Goal: Task Accomplishment & Management: Manage account settings

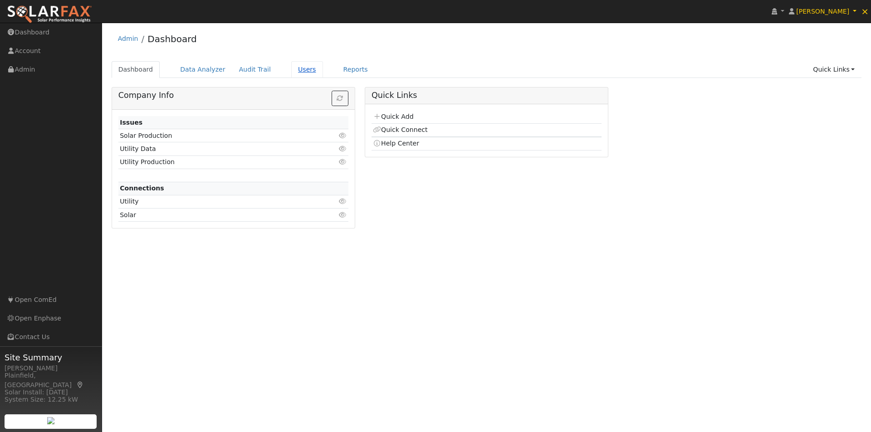
click at [291, 71] on link "Users" at bounding box center [307, 69] width 32 height 17
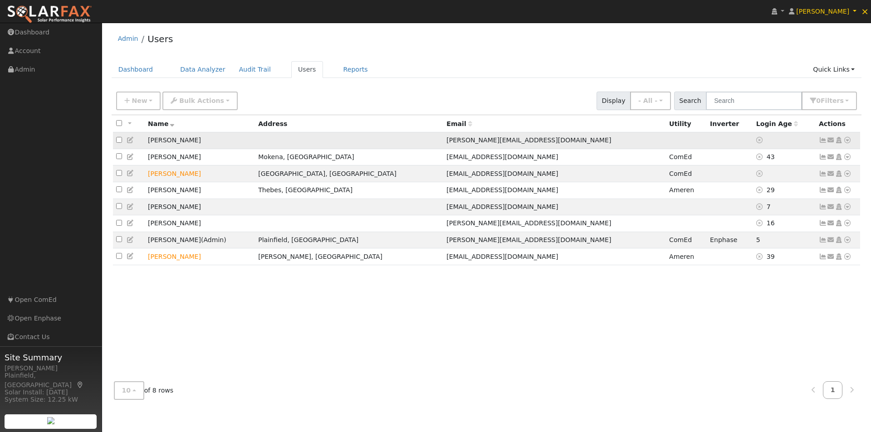
click at [117, 141] on input "checkbox" at bounding box center [119, 140] width 6 height 6
checkbox input "true"
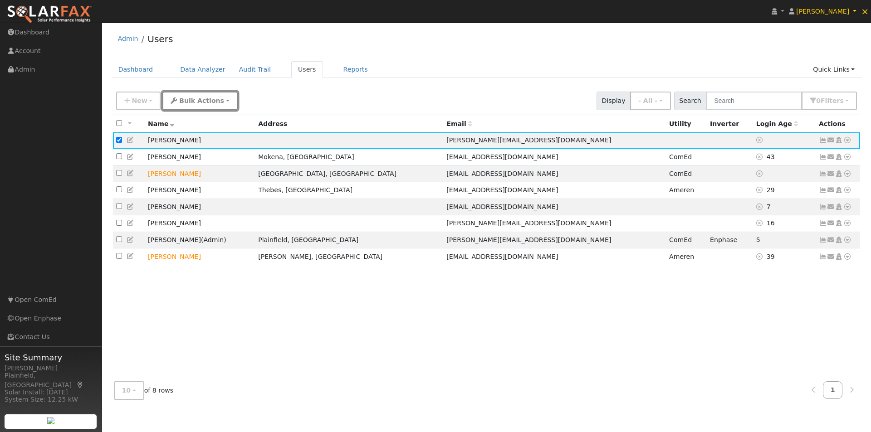
click at [188, 106] on button "Bulk Actions" at bounding box center [199, 101] width 75 height 19
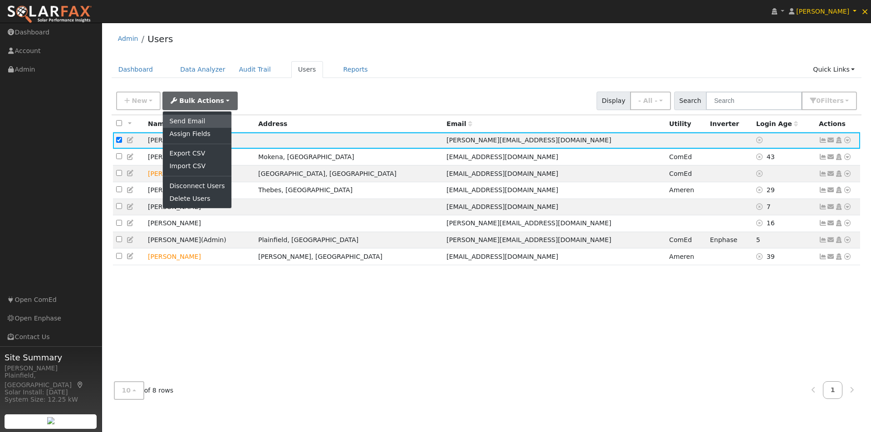
click at [176, 123] on link "Send Email" at bounding box center [197, 121] width 68 height 13
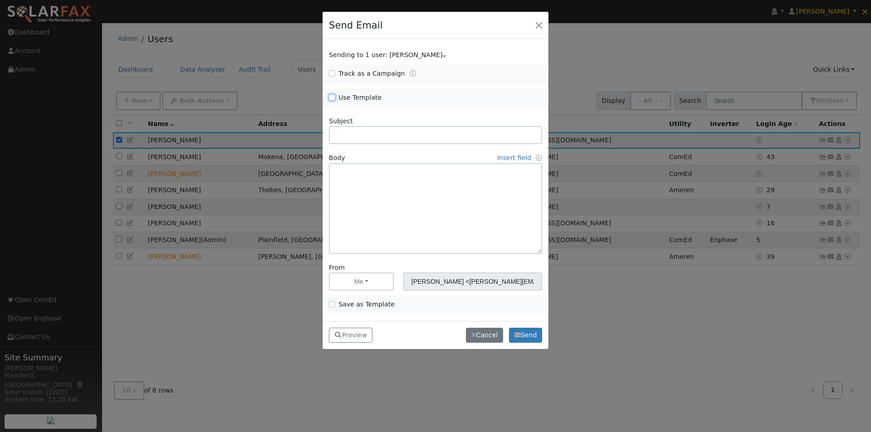
click at [334, 98] on input "Use Template" at bounding box center [332, 97] width 6 height 6
checkbox input "true"
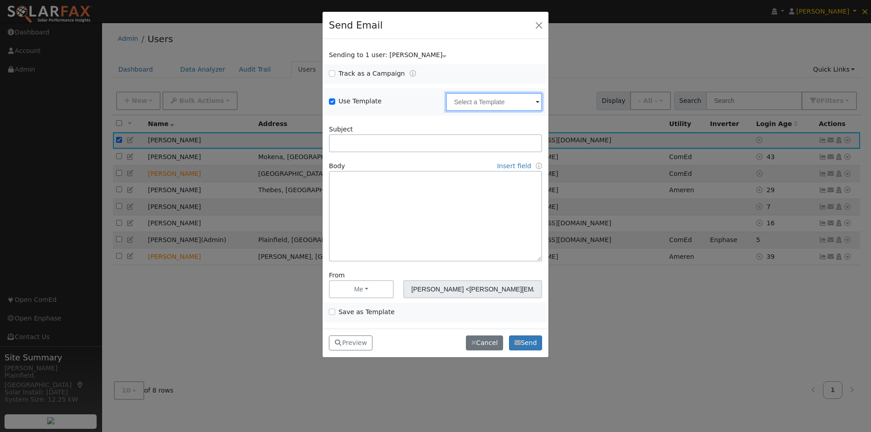
click at [514, 106] on input "text" at bounding box center [494, 102] width 96 height 18
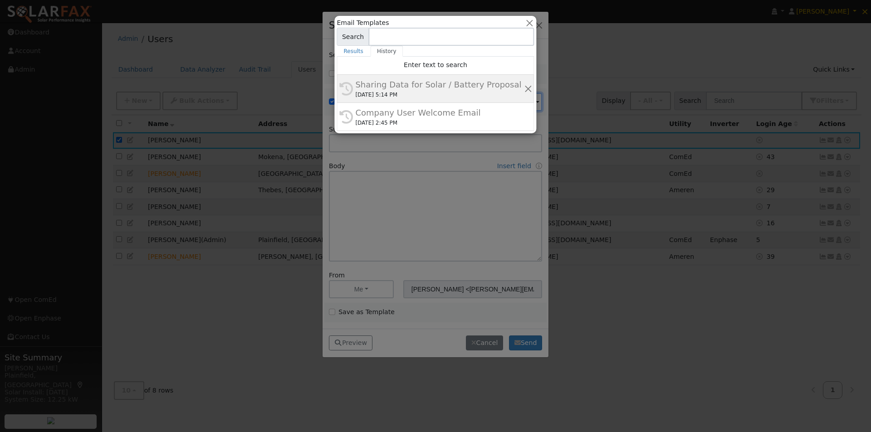
click at [373, 84] on div "Sharing Data for Solar / Battery Proposal" at bounding box center [439, 84] width 168 height 12
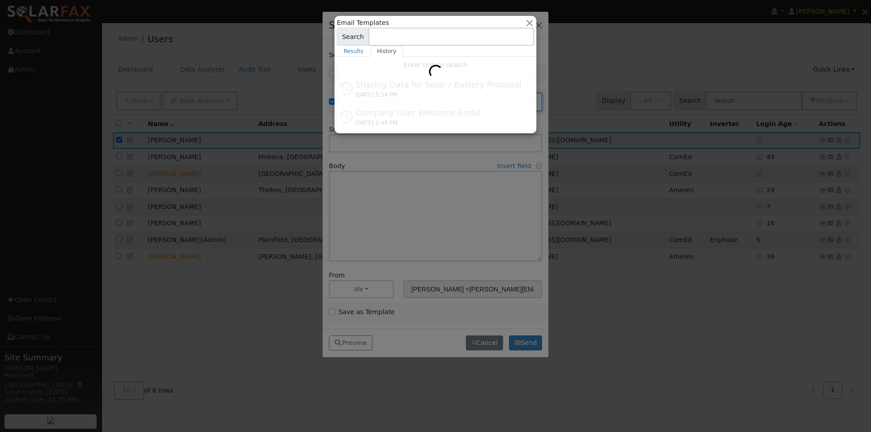
type input "Sharing Data for Solar / Battery Proposal"
type textarea "Dear {user_fname}, Below is a link to share your electricity consumption data w…"
type input "The Solar Soldier <solarfax@solardatapros.com>"
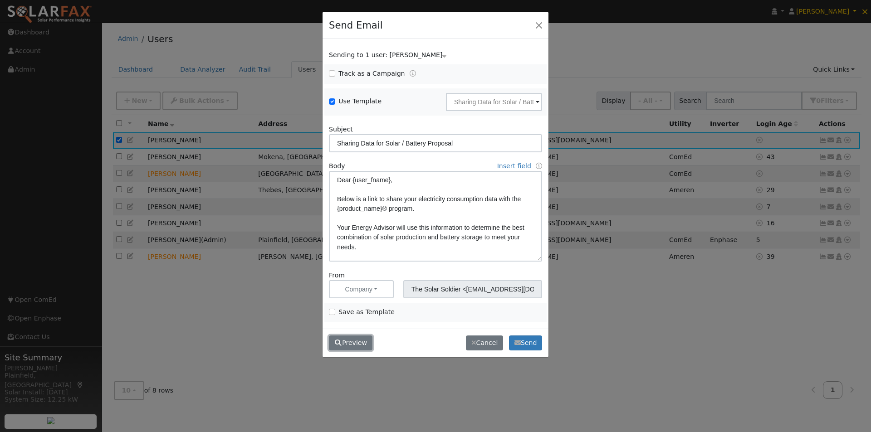
click at [348, 339] on button "Preview" at bounding box center [351, 343] width 44 height 15
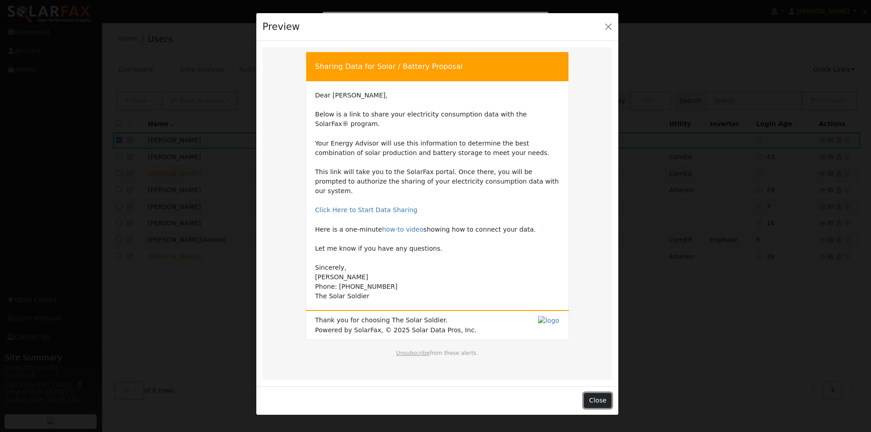
click at [601, 393] on button "Close" at bounding box center [598, 400] width 28 height 15
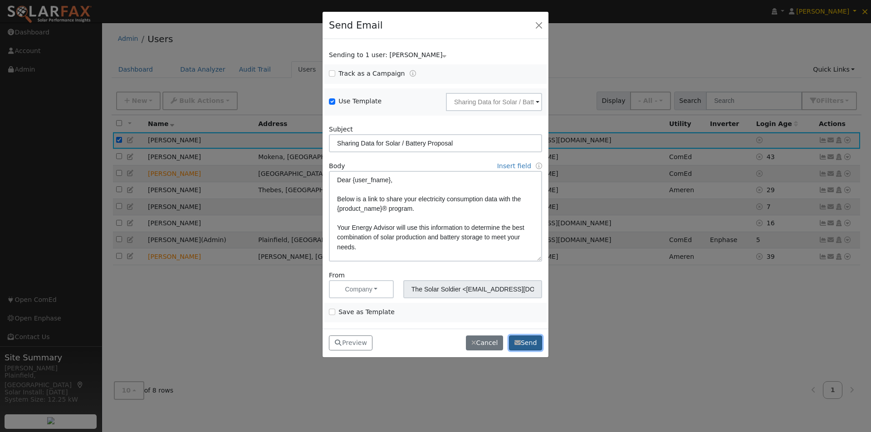
click at [522, 341] on button "Send" at bounding box center [525, 343] width 33 height 15
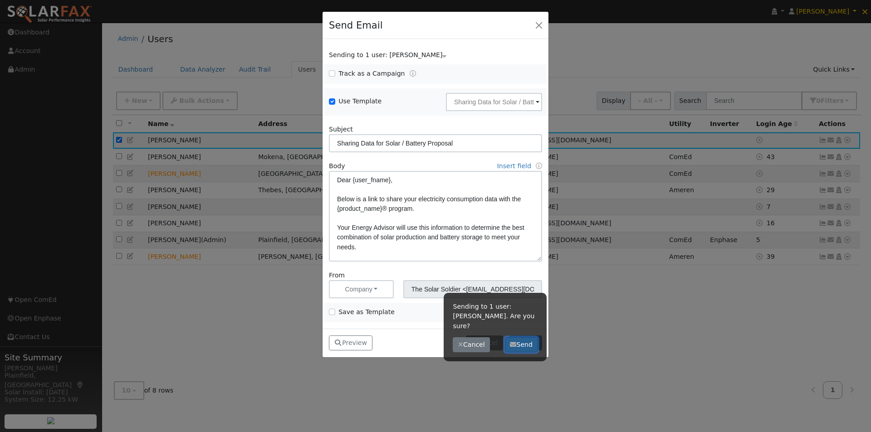
click at [525, 338] on button "Send" at bounding box center [521, 345] width 33 height 15
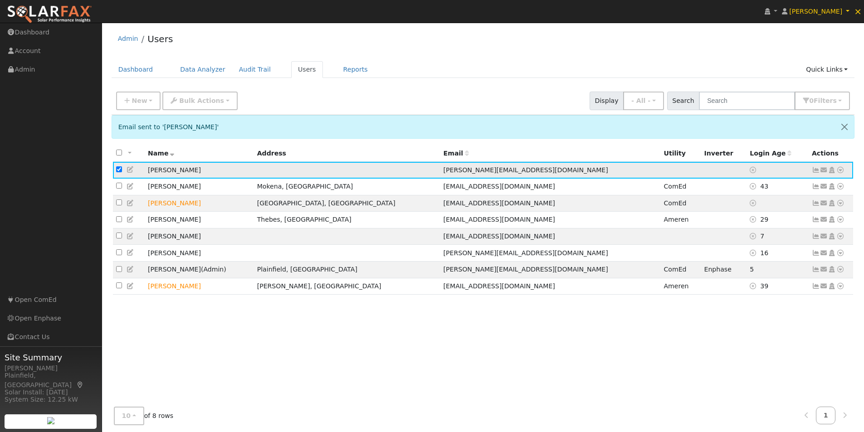
click at [117, 171] on input "checkbox" at bounding box center [119, 169] width 6 height 6
checkbox input "false"
click at [841, 171] on icon at bounding box center [841, 170] width 8 height 6
click at [795, 258] on link "Delete User" at bounding box center [811, 257] width 66 height 13
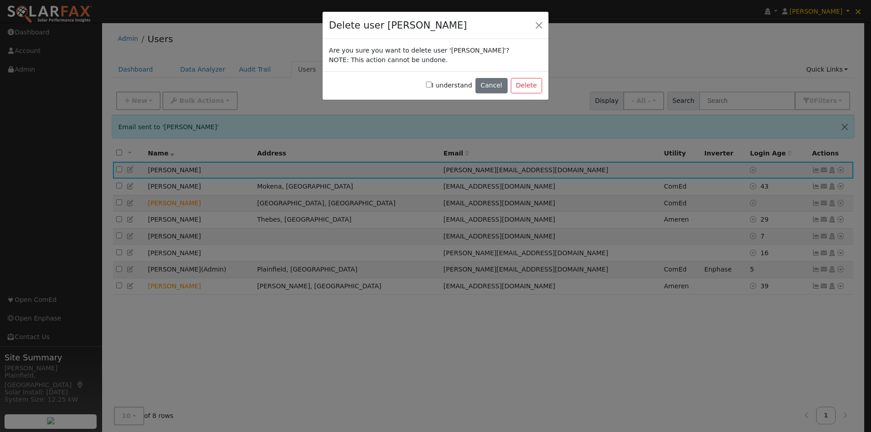
click at [432, 82] on input "I understand" at bounding box center [429, 85] width 6 height 6
checkbox input "true"
click at [532, 83] on button "Delete" at bounding box center [526, 85] width 31 height 15
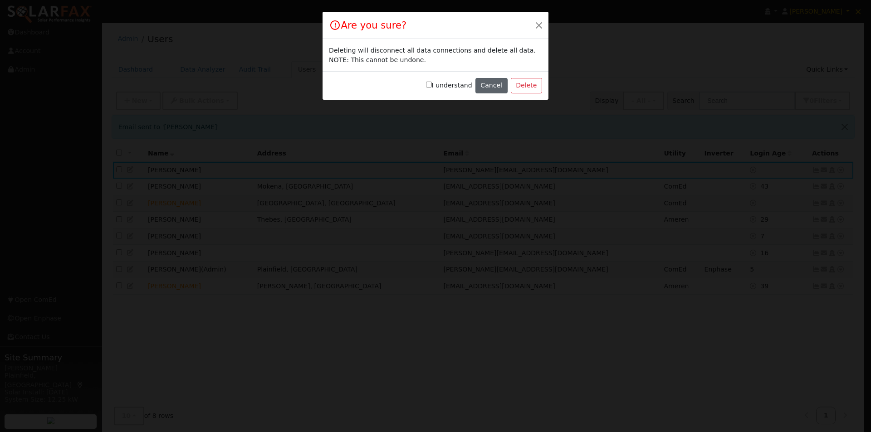
drag, startPoint x: 434, startPoint y: 85, endPoint x: 481, endPoint y: 85, distance: 47.2
click at [435, 85] on div "I understand Cancel Delete" at bounding box center [436, 85] width 226 height 29
drag, startPoint x: 435, startPoint y: 85, endPoint x: 493, endPoint y: 86, distance: 57.6
click at [432, 86] on input "I understand" at bounding box center [429, 85] width 6 height 6
checkbox input "true"
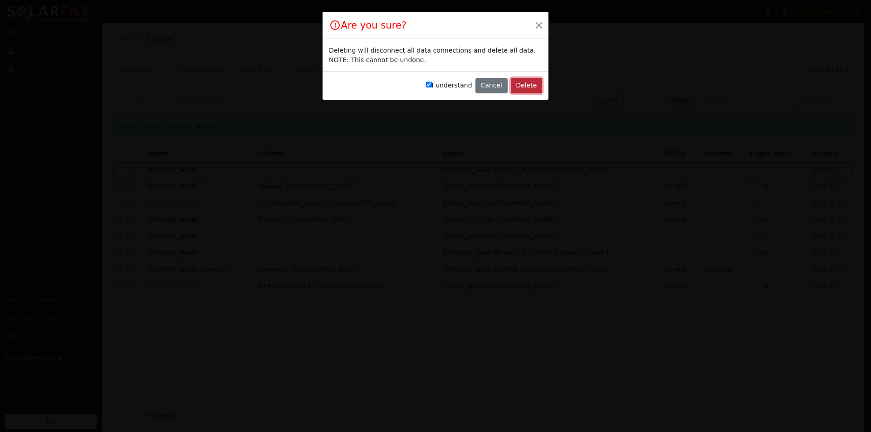
click at [531, 83] on button "Delete" at bounding box center [526, 85] width 31 height 15
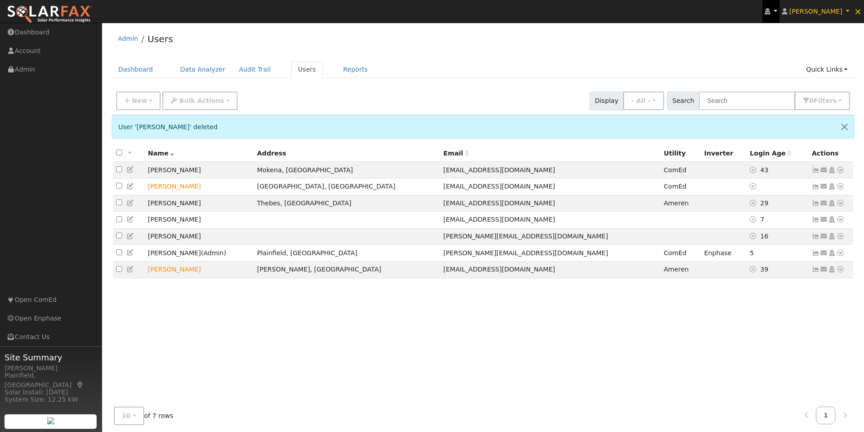
click at [780, 11] on link at bounding box center [771, 11] width 17 height 23
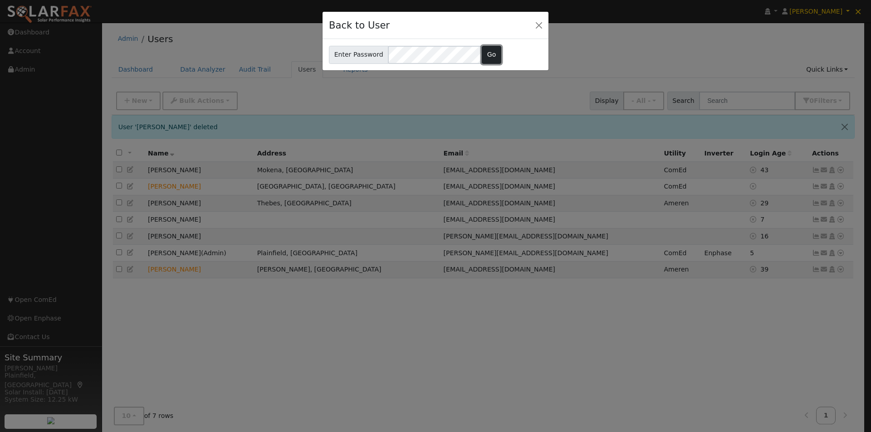
click at [485, 55] on button "Go" at bounding box center [492, 55] width 20 height 18
